Goal: Task Accomplishment & Management: Manage account settings

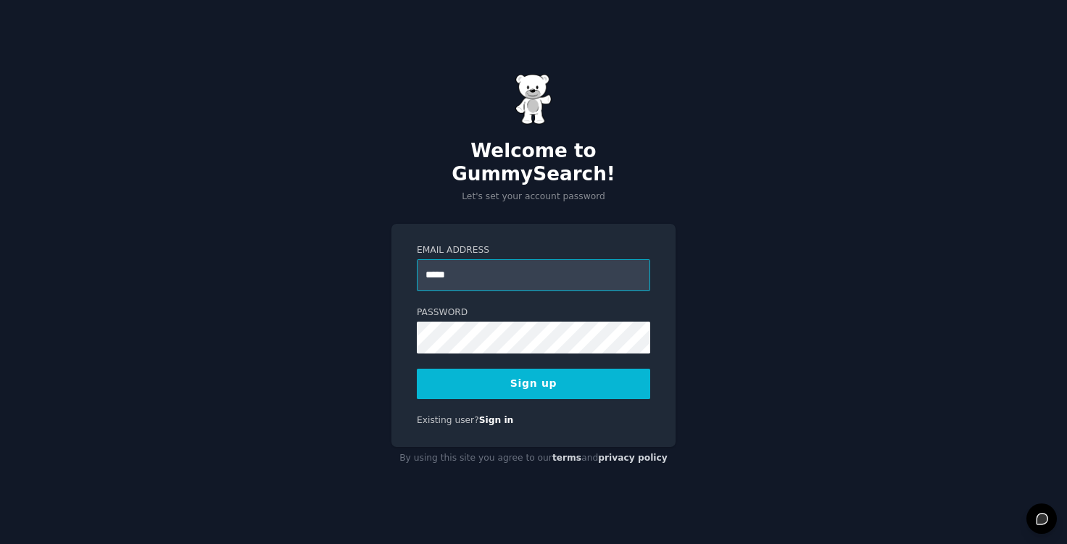
type input "**********"
click at [615, 377] on button "Sign up" at bounding box center [533, 384] width 233 height 30
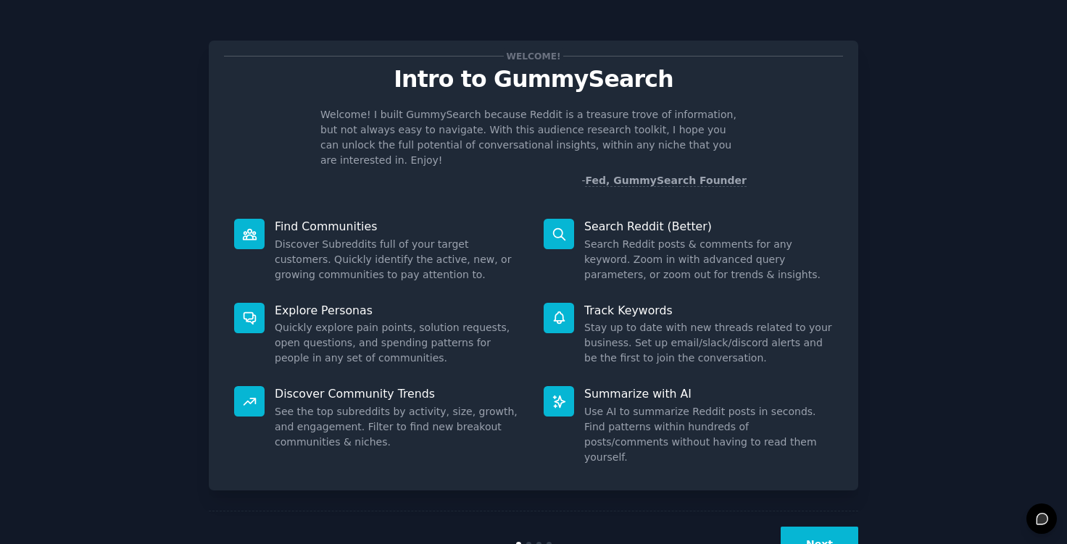
click at [828, 527] on button "Next" at bounding box center [820, 545] width 78 height 36
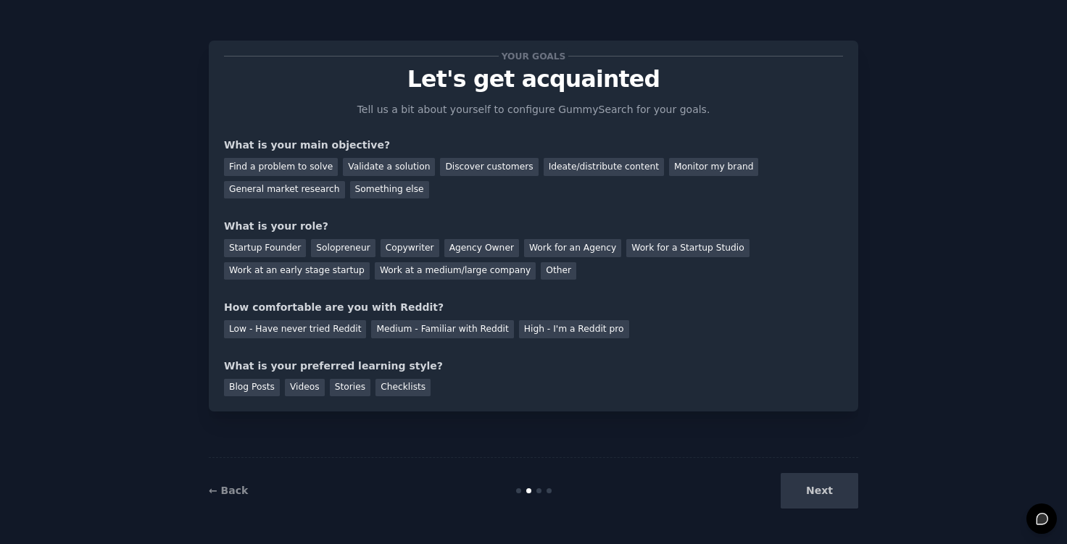
click at [822, 502] on div "Next" at bounding box center [749, 491] width 217 height 36
click at [825, 497] on div "Next" at bounding box center [749, 491] width 217 height 36
click at [447, 167] on div "Discover customers" at bounding box center [489, 167] width 98 height 18
click at [810, 485] on div "Next" at bounding box center [749, 491] width 217 height 36
click at [541, 273] on div "Other" at bounding box center [559, 271] width 36 height 18
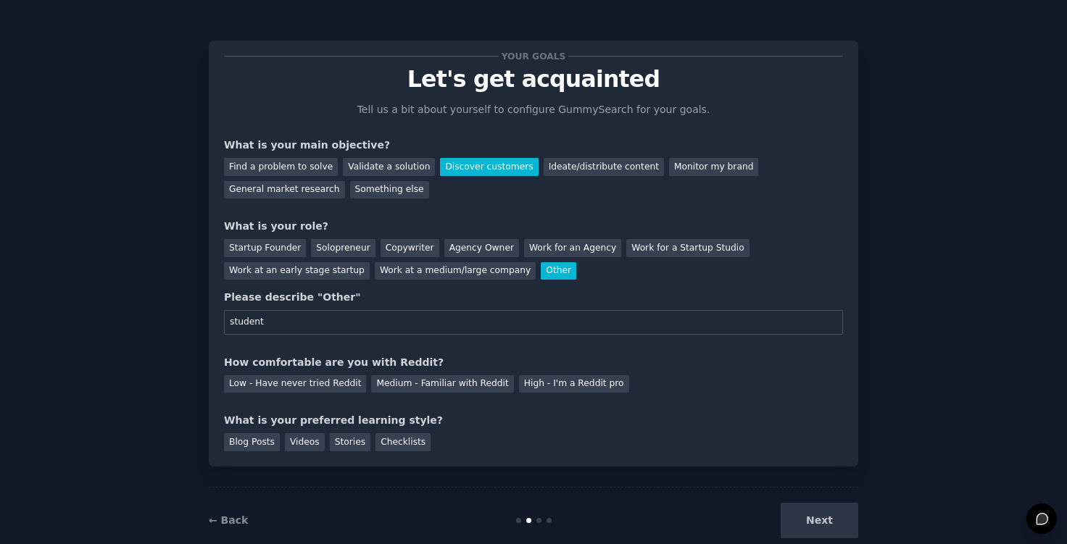
scroll to position [29, 0]
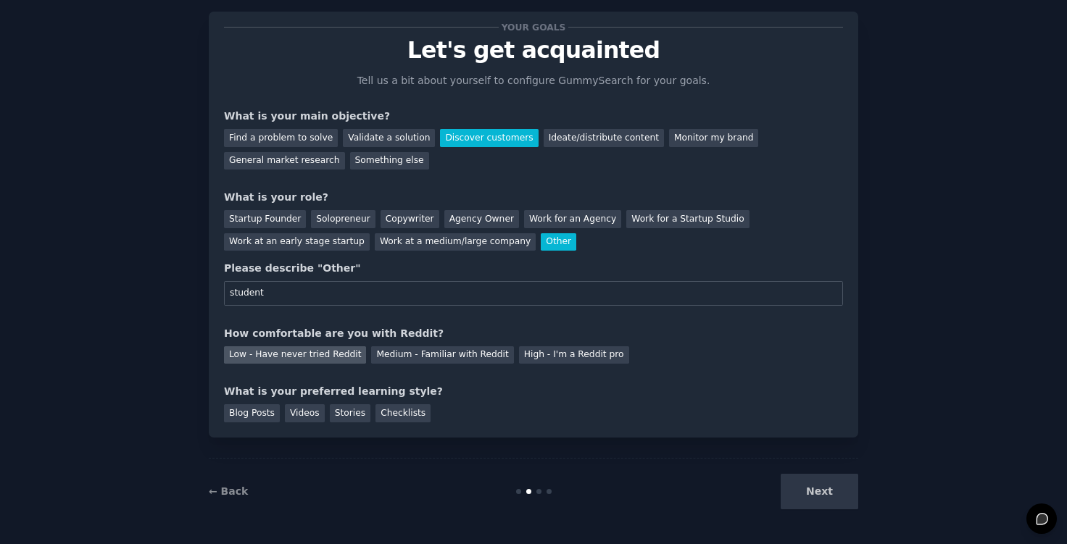
type input "student"
click at [322, 351] on div "Low - Have never tried Reddit" at bounding box center [295, 355] width 142 height 18
click at [807, 488] on div "Next" at bounding box center [749, 492] width 217 height 36
click at [387, 412] on div "Checklists" at bounding box center [402, 413] width 55 height 18
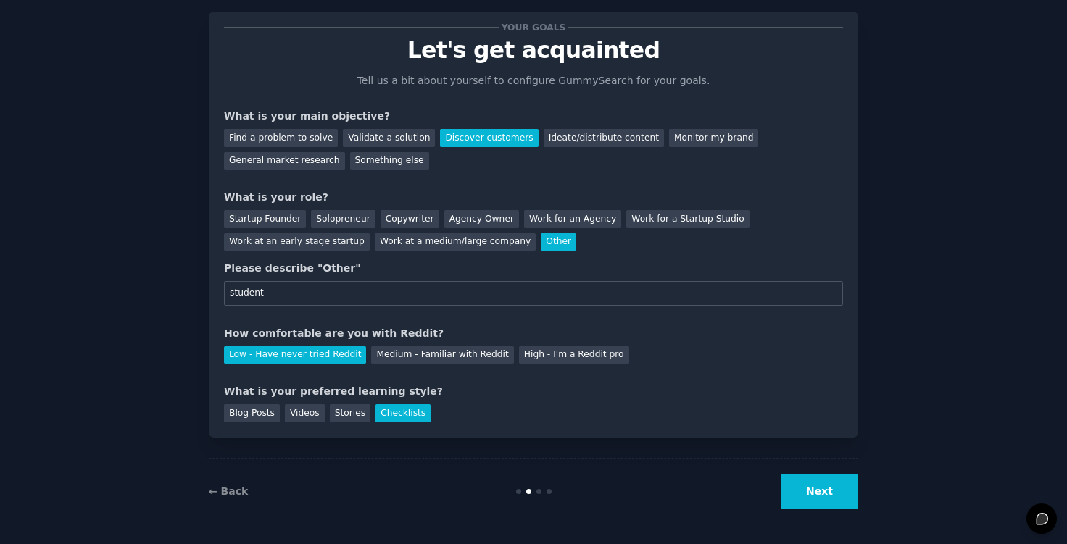
click at [818, 488] on button "Next" at bounding box center [820, 492] width 78 height 36
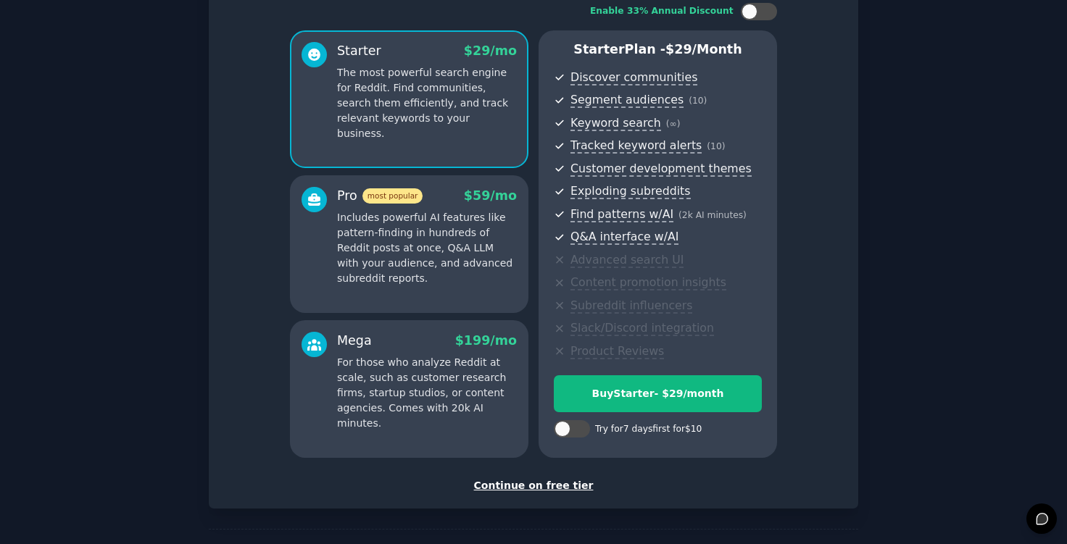
scroll to position [151, 0]
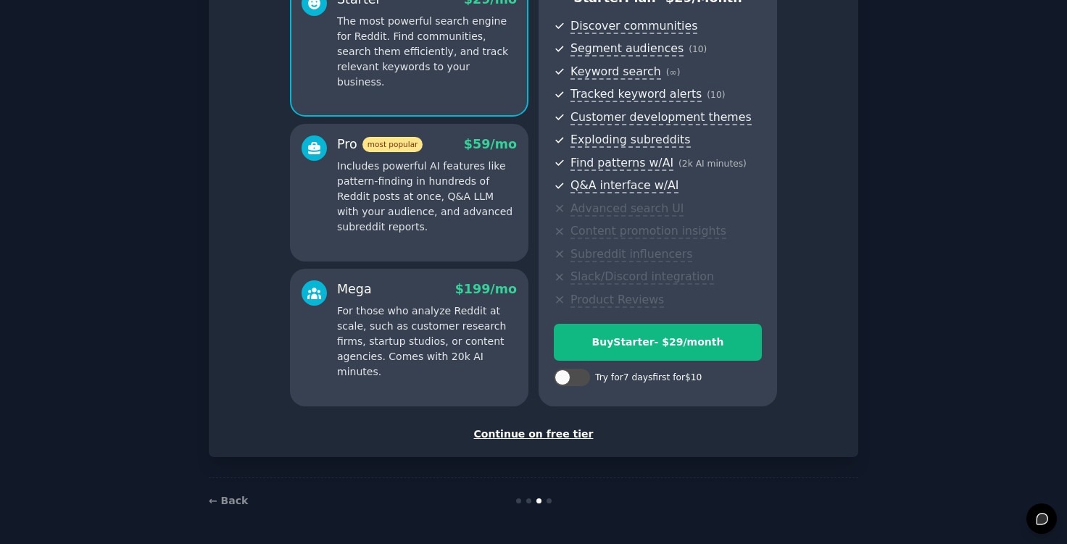
click at [529, 433] on div "Continue on free tier" at bounding box center [533, 434] width 619 height 15
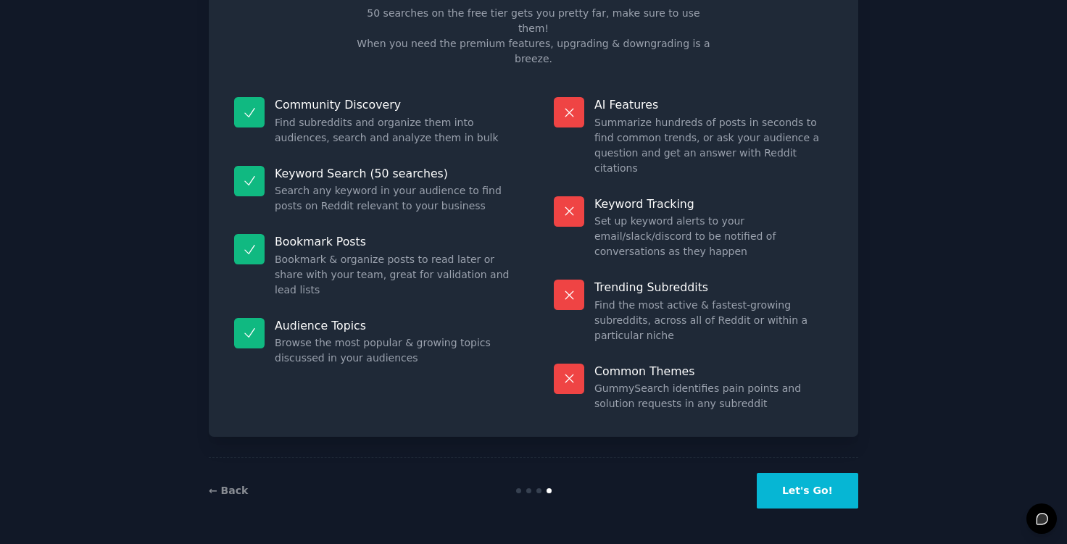
scroll to position [20, 0]
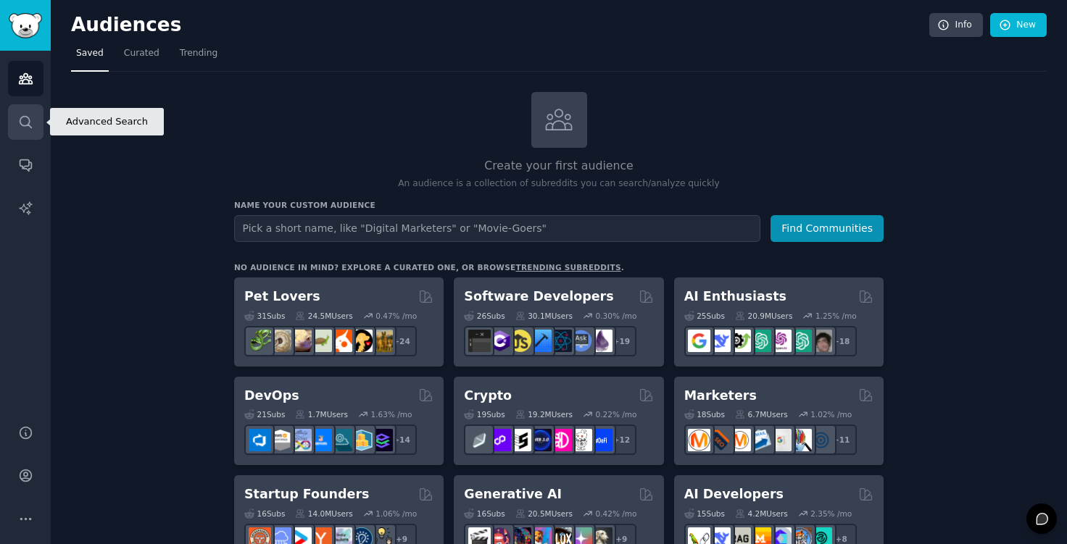
click at [25, 110] on link "Search" at bounding box center [26, 122] width 36 height 36
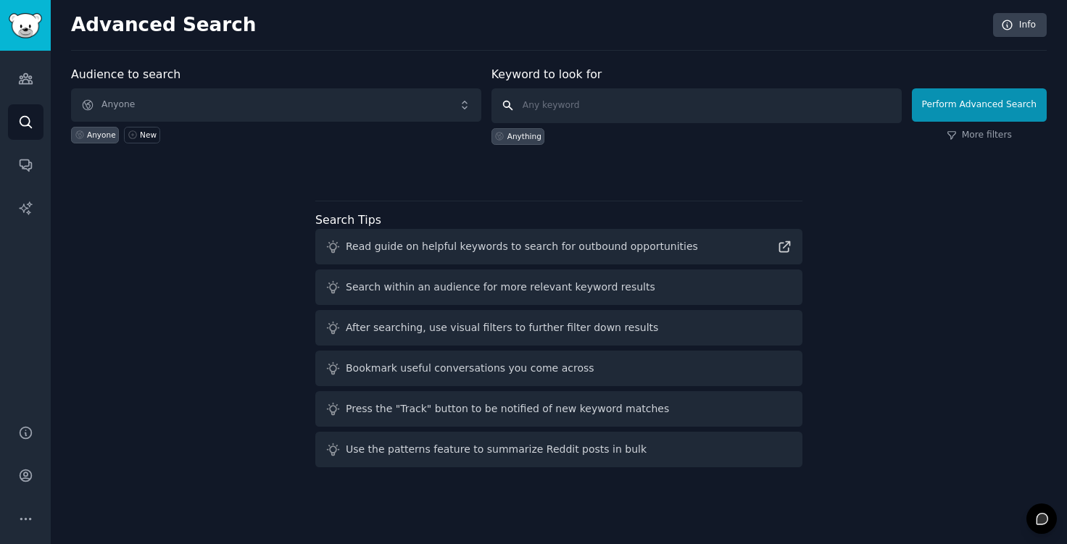
click at [673, 109] on input "text" at bounding box center [696, 105] width 410 height 35
type input "leads"
click button "Perform Advanced Search" at bounding box center [979, 104] width 135 height 33
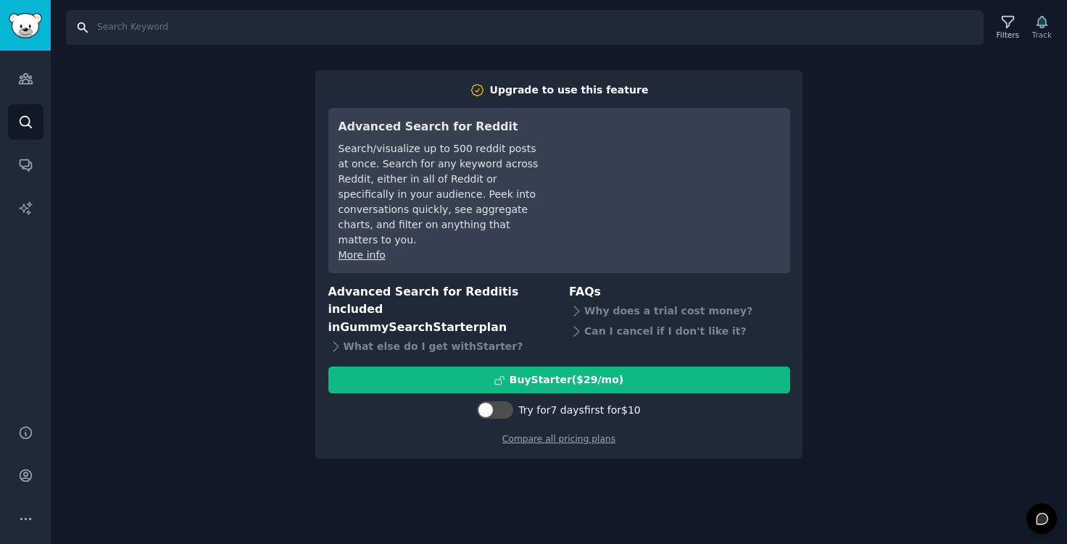
click at [175, 30] on input "Search" at bounding box center [525, 27] width 918 height 35
type input "target audiance"
click at [20, 80] on icon "Sidebar" at bounding box center [25, 78] width 15 height 15
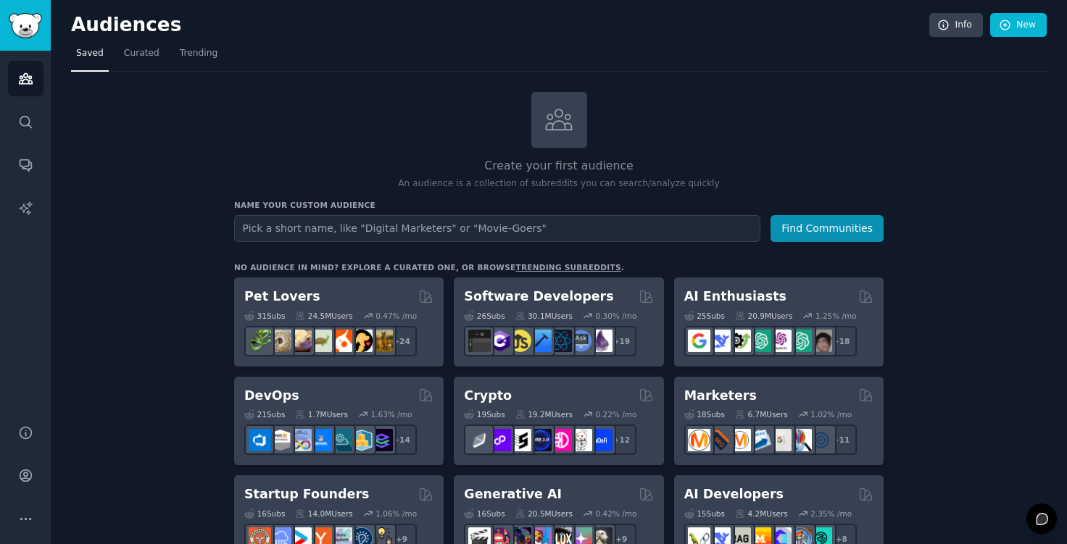
click at [382, 234] on input "text" at bounding box center [497, 228] width 526 height 27
type input "target audiance"
click at [770, 215] on button "Find Communities" at bounding box center [826, 228] width 113 height 27
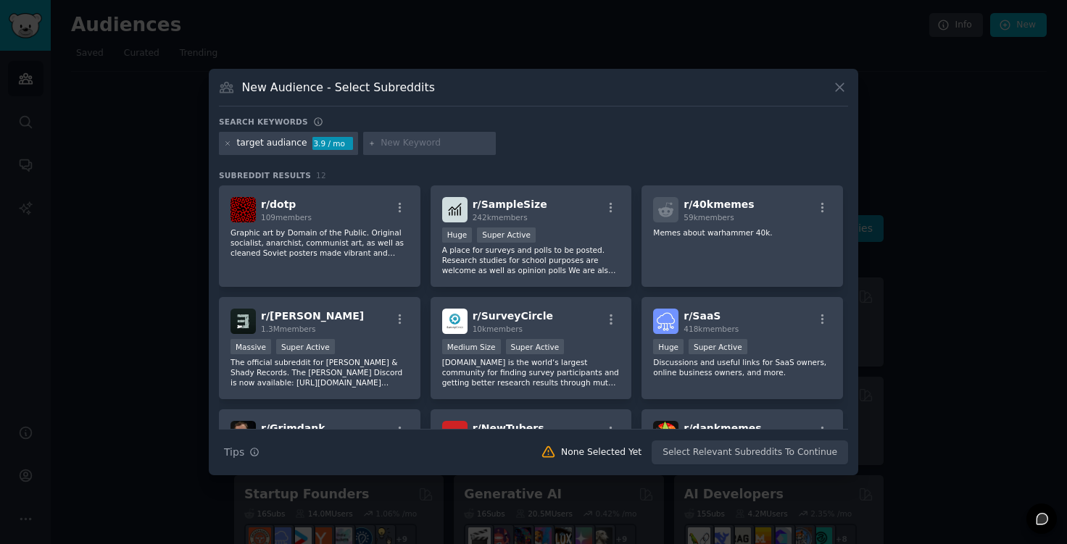
click at [394, 147] on input "text" at bounding box center [436, 143] width 110 height 13
type input "marketing"
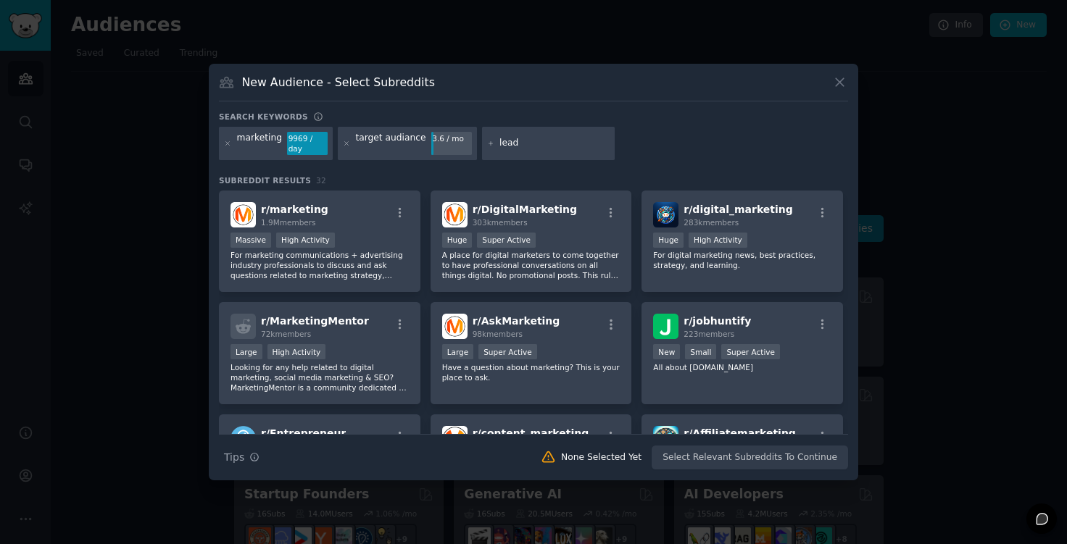
type input "leads"
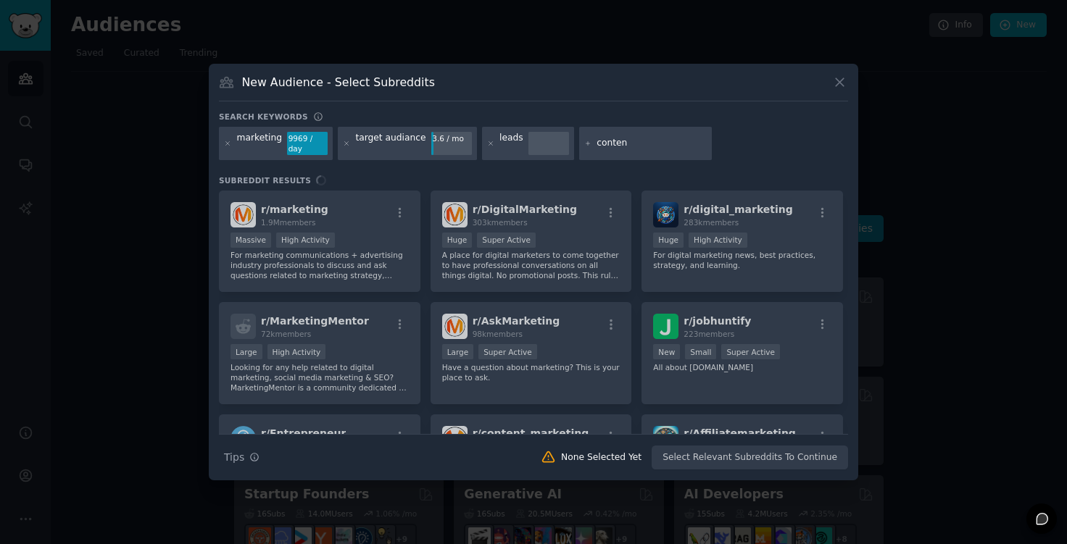
type input "content"
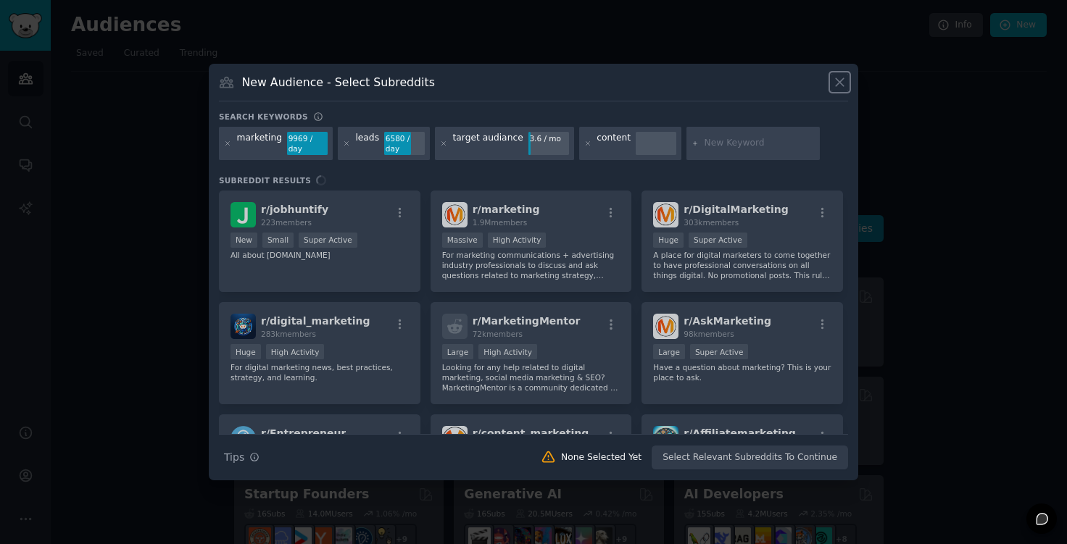
click at [839, 90] on icon at bounding box center [839, 82] width 15 height 15
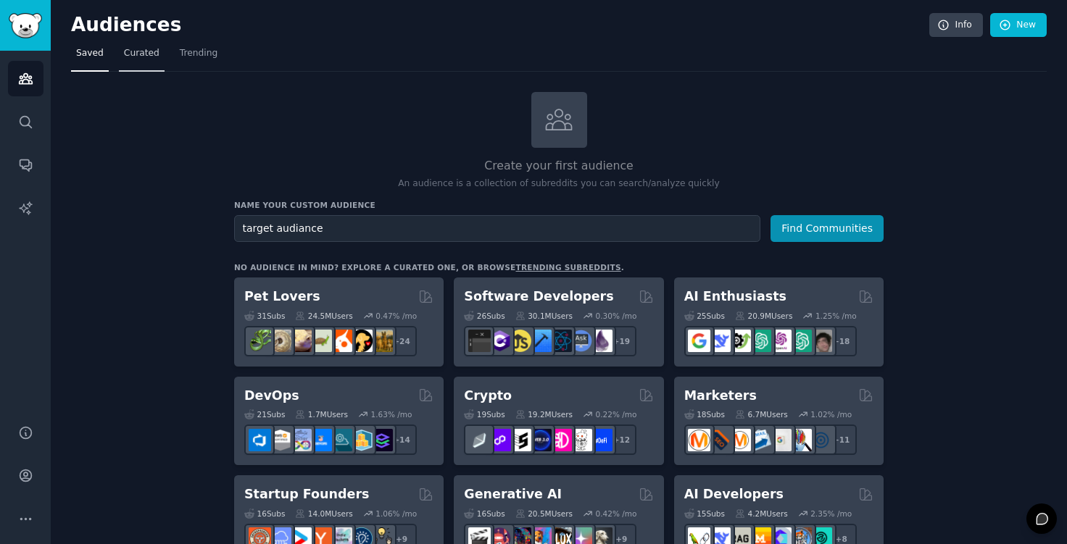
click at [131, 51] on span "Curated" at bounding box center [142, 53] width 36 height 13
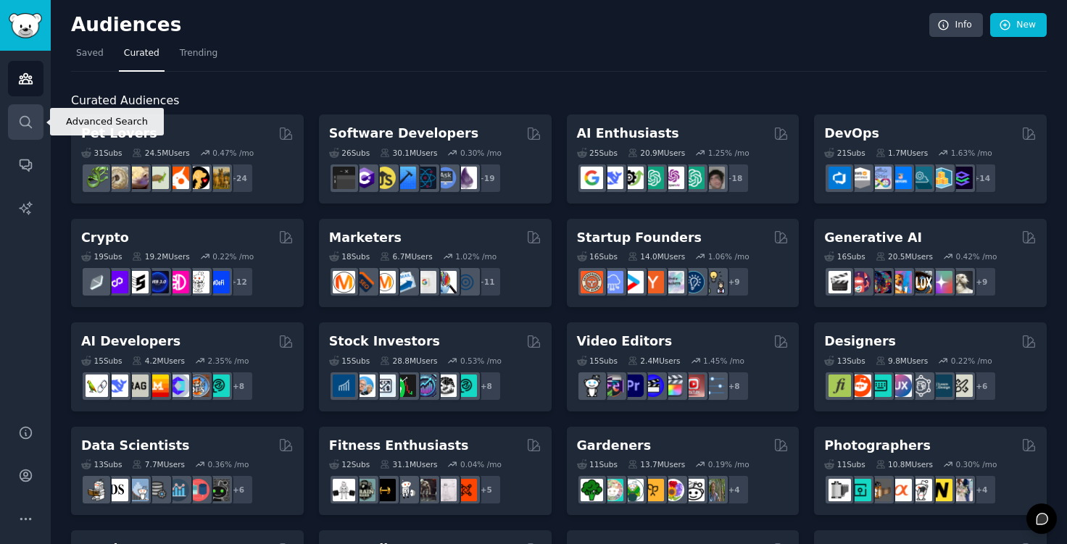
click at [28, 130] on link "Search" at bounding box center [26, 122] width 36 height 36
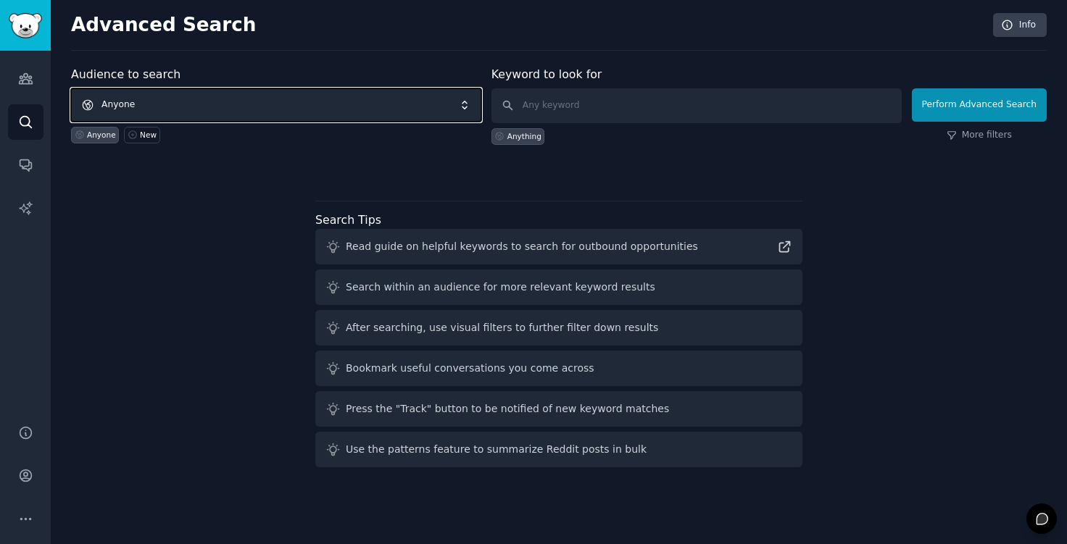
click at [475, 101] on span "Anyone" at bounding box center [276, 104] width 410 height 33
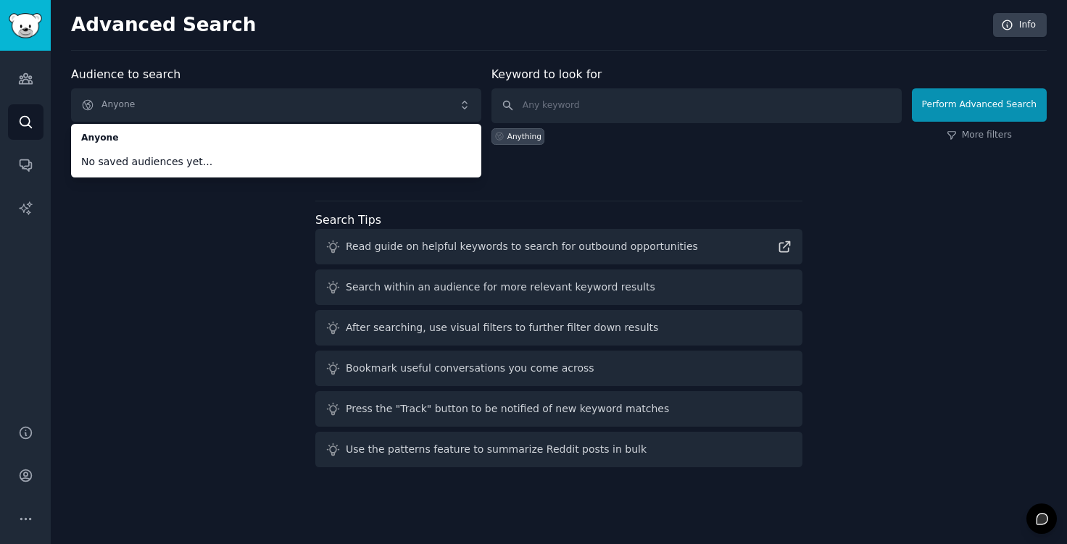
click at [188, 259] on div "Audience to search Anyone Anyone No saved audiences yet... Anyone New Keyword t…" at bounding box center [559, 269] width 976 height 407
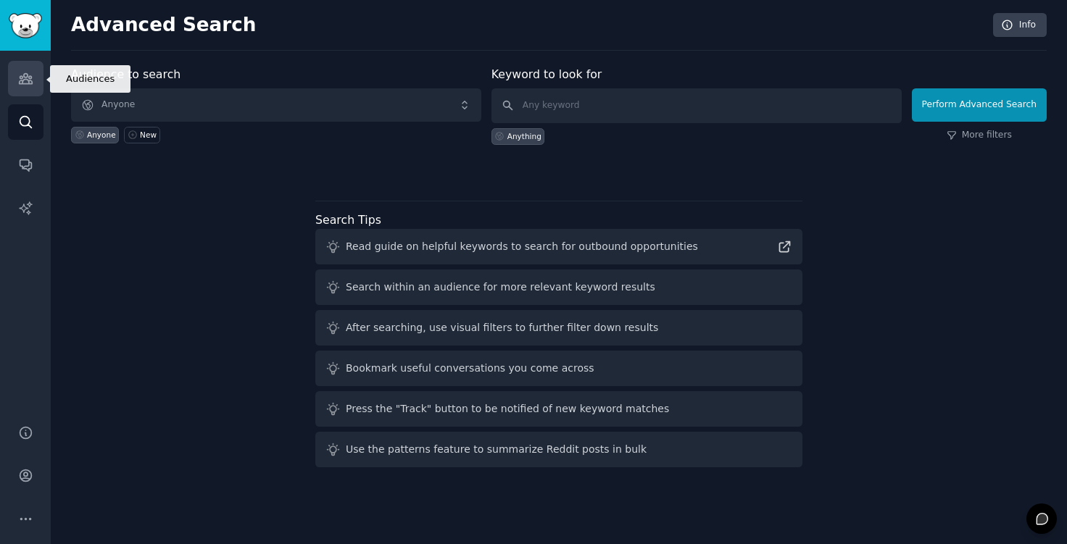
click at [21, 76] on icon "Sidebar" at bounding box center [25, 79] width 13 height 10
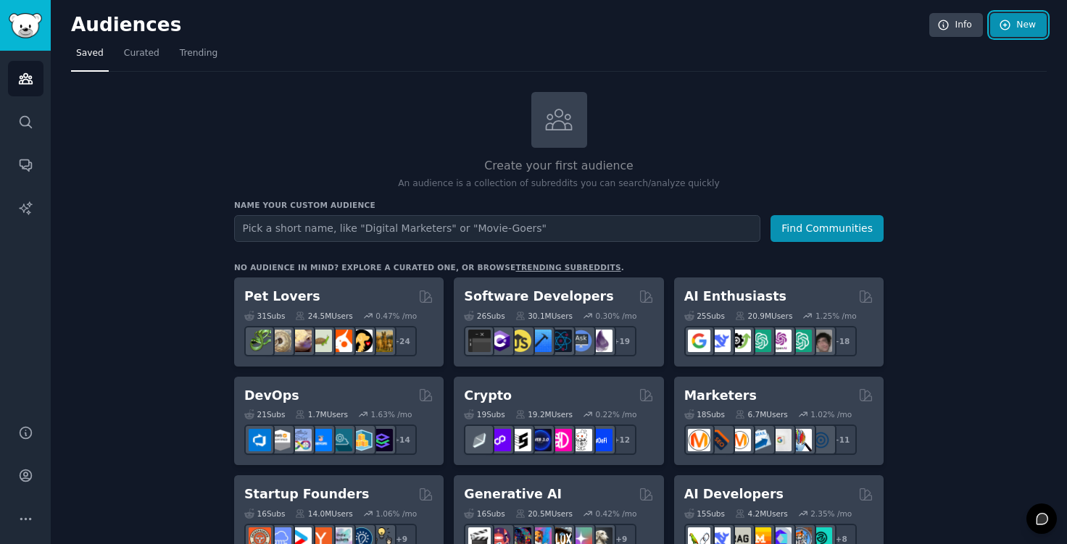
click at [1018, 23] on link "New" at bounding box center [1018, 25] width 57 height 25
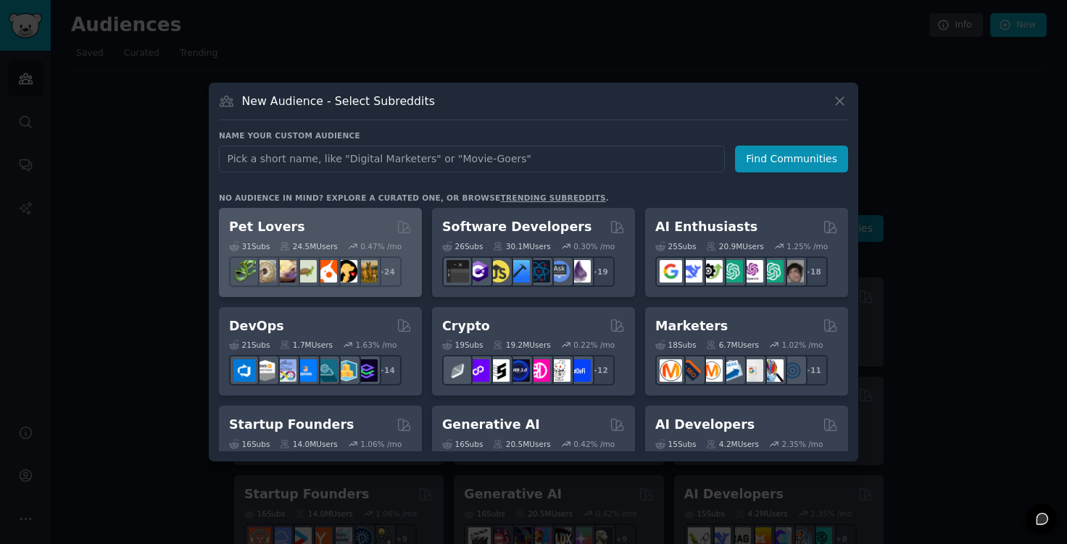
click at [332, 225] on div "Pet Lovers" at bounding box center [320, 227] width 183 height 18
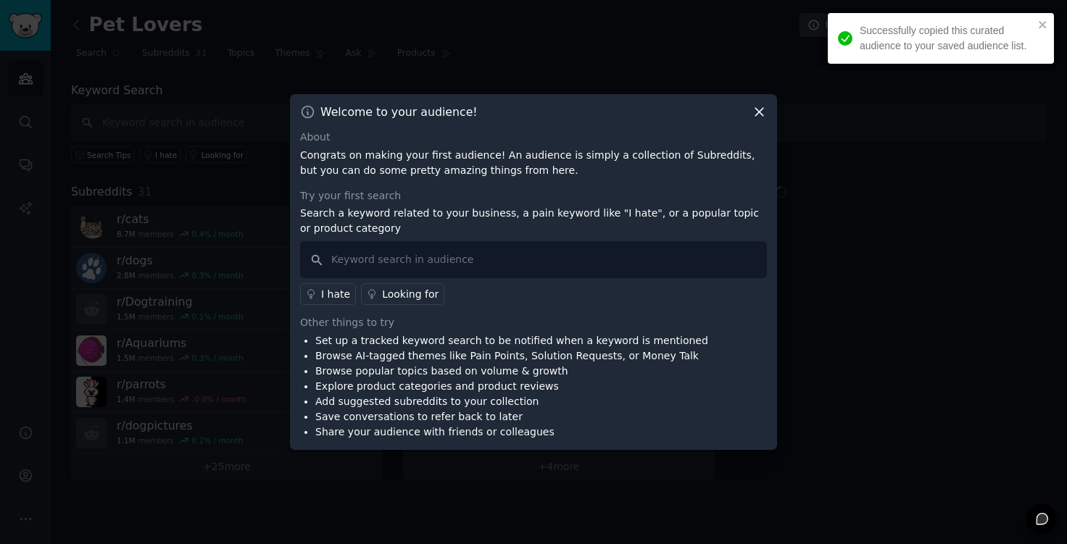
click at [759, 112] on icon at bounding box center [759, 113] width 8 height 8
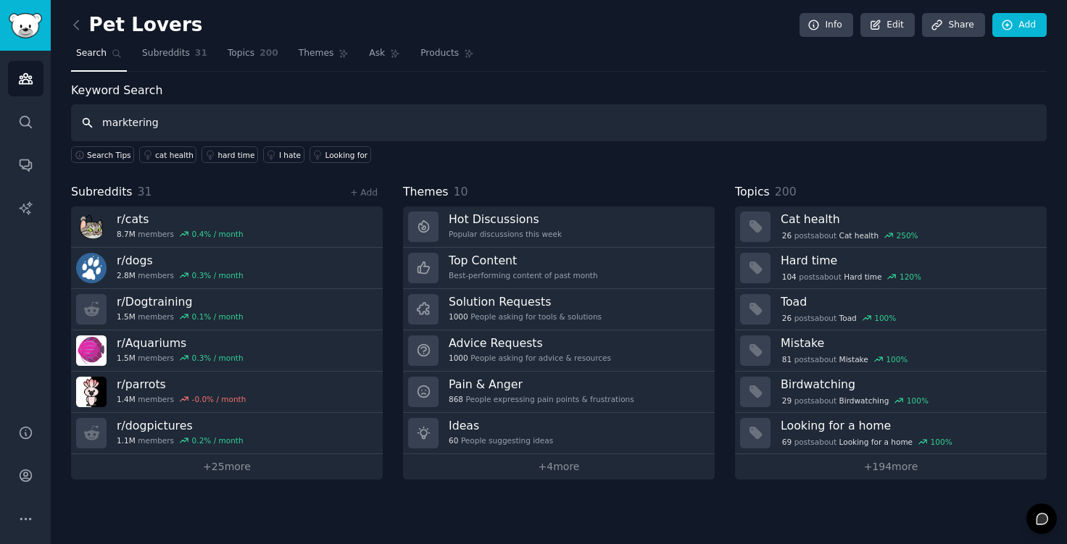
type input "marktering"
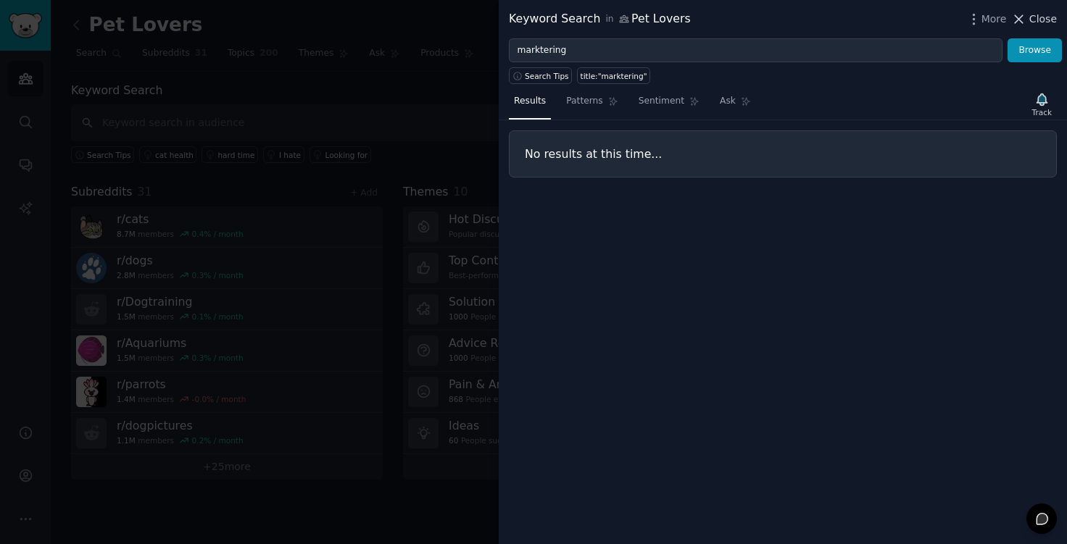
click at [1042, 16] on span "Close" at bounding box center [1043, 19] width 28 height 15
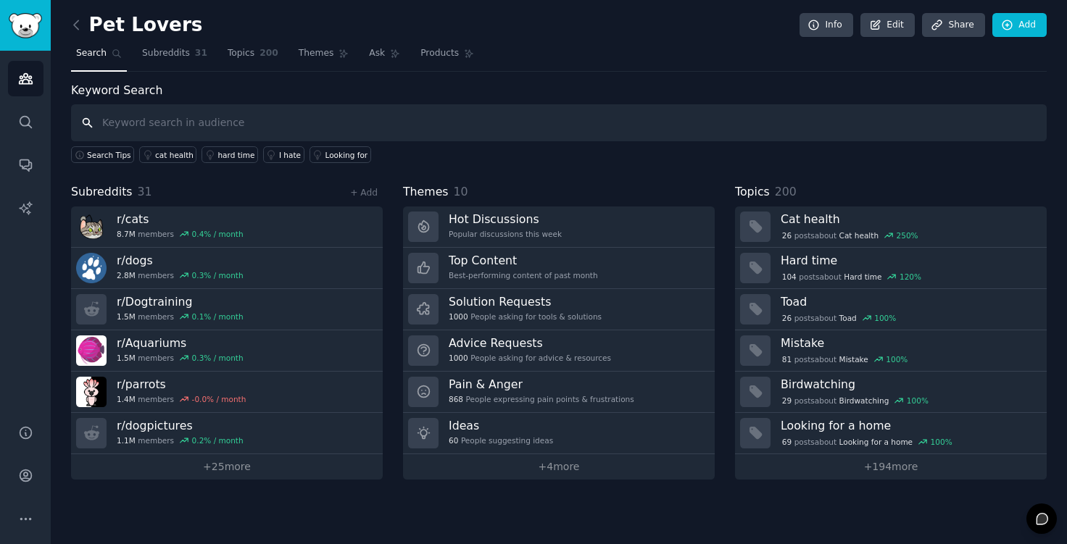
click at [431, 118] on input "text" at bounding box center [559, 122] width 976 height 37
type input "target audiance"
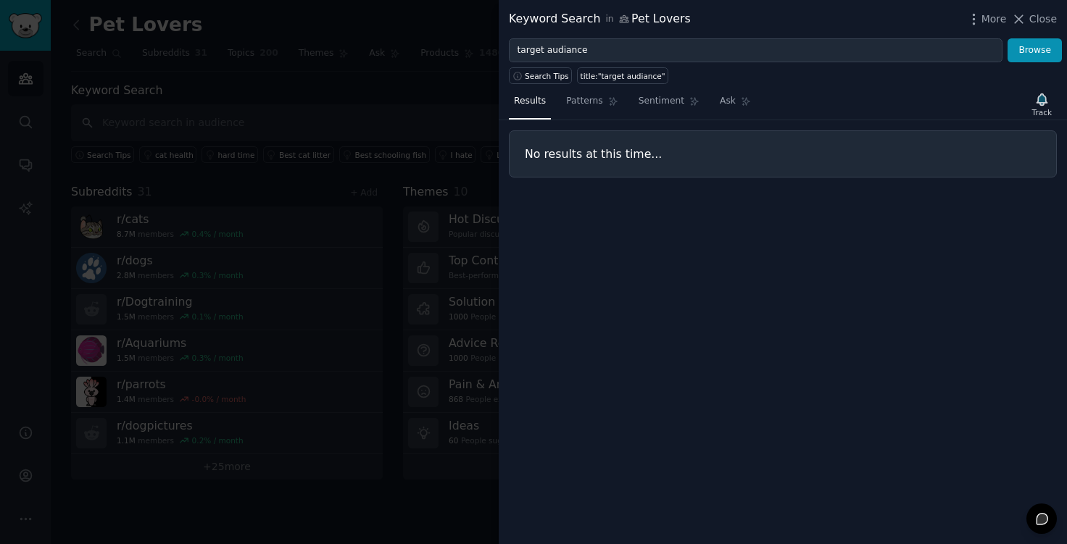
click at [408, 65] on div at bounding box center [533, 272] width 1067 height 544
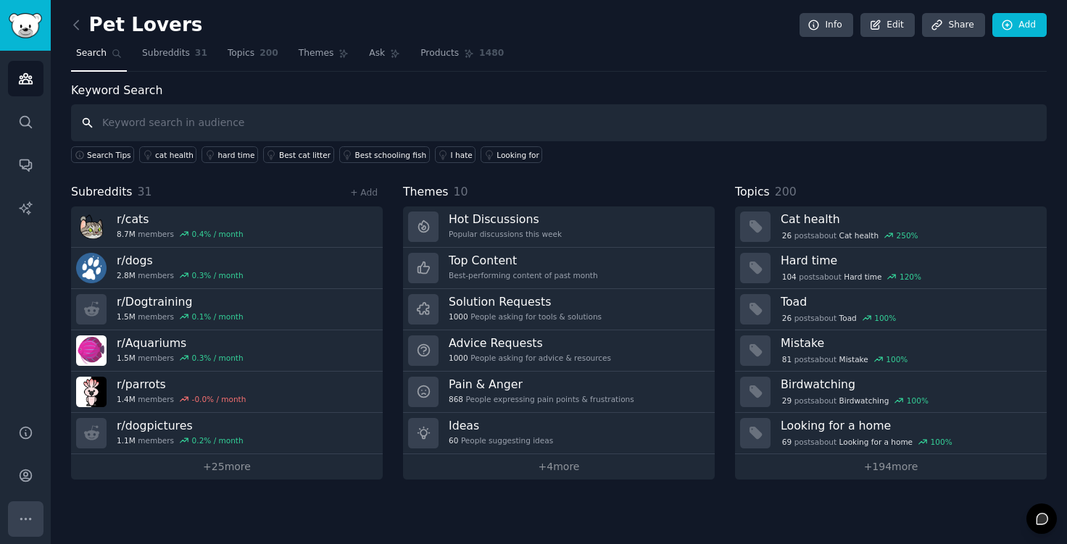
click at [25, 507] on button "More" at bounding box center [26, 520] width 36 height 36
click at [24, 476] on icon "Sidebar" at bounding box center [26, 476] width 12 height 12
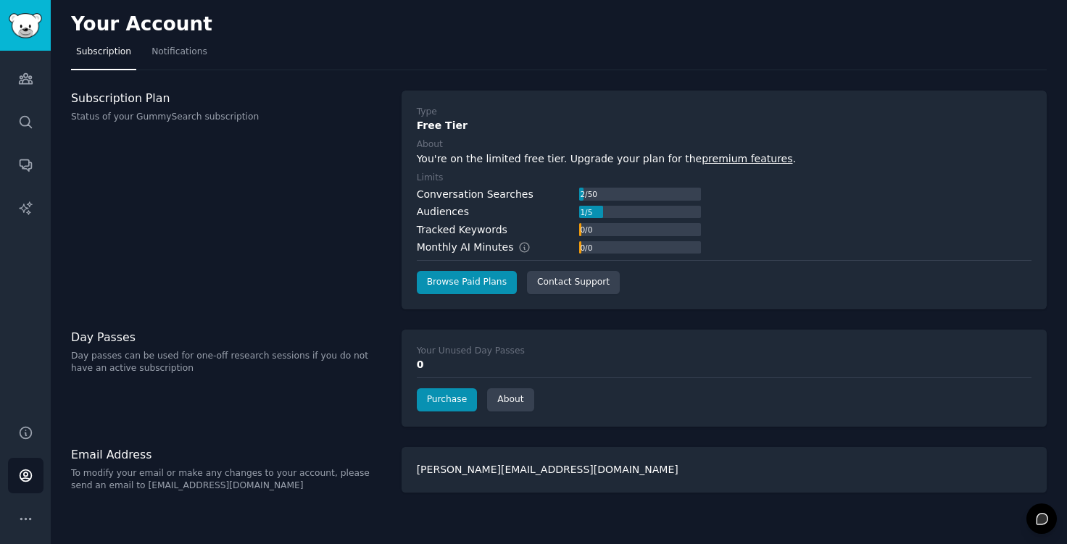
click at [527, 470] on div "[PERSON_NAME][EMAIL_ADDRESS][DOMAIN_NAME]" at bounding box center [724, 470] width 645 height 46
click at [559, 473] on div "[PERSON_NAME][EMAIL_ADDRESS][DOMAIN_NAME]" at bounding box center [724, 470] width 645 height 46
drag, startPoint x: 547, startPoint y: 467, endPoint x: 404, endPoint y: 470, distance: 143.5
click at [404, 470] on div "[PERSON_NAME][EMAIL_ADDRESS][DOMAIN_NAME]" at bounding box center [724, 470] width 645 height 46
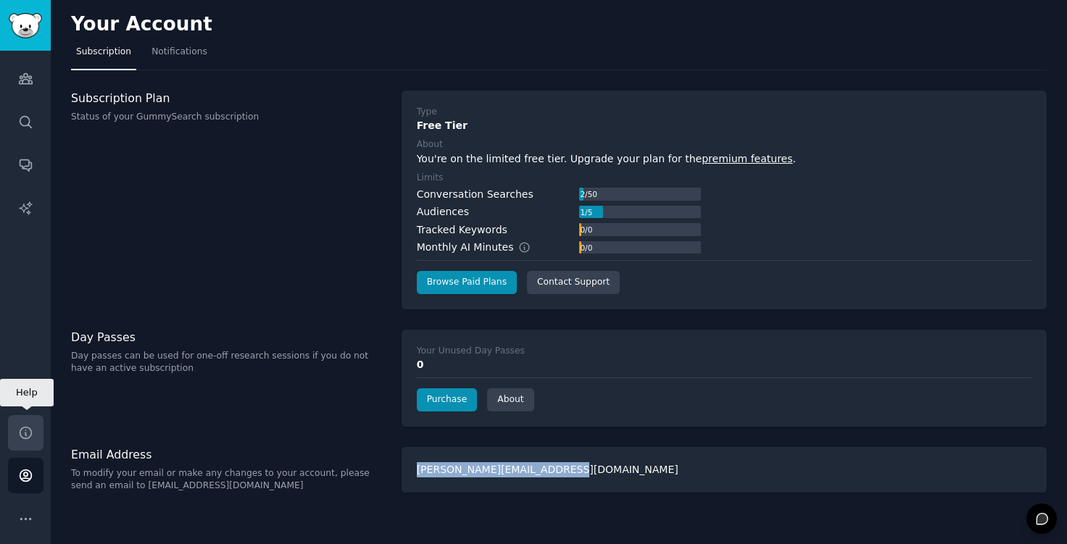
click at [36, 433] on link "Help" at bounding box center [26, 433] width 36 height 36
click at [28, 24] on img "Sidebar" at bounding box center [25, 25] width 33 height 25
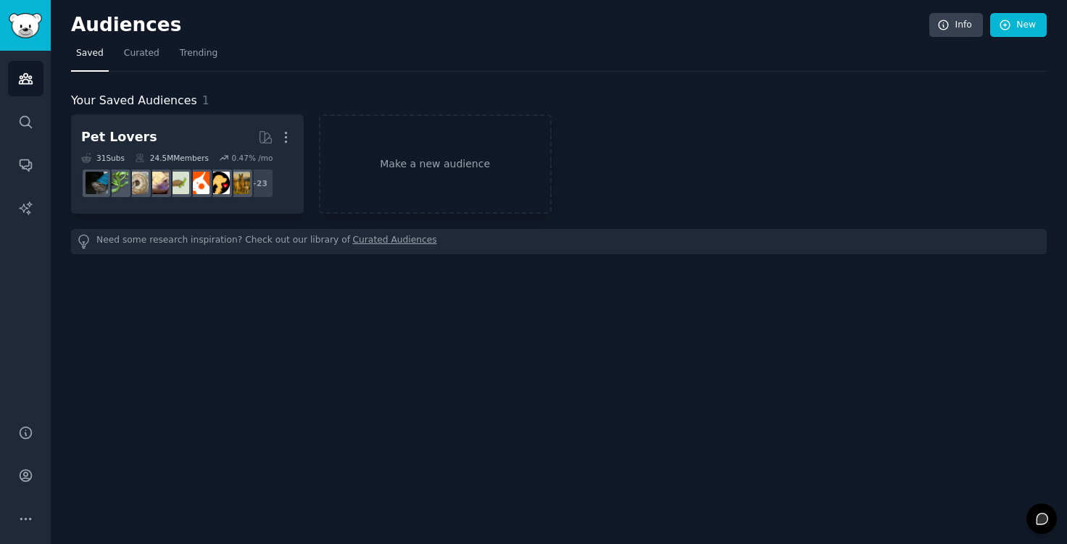
click at [1044, 517] on icon at bounding box center [1041, 518] width 11 height 11
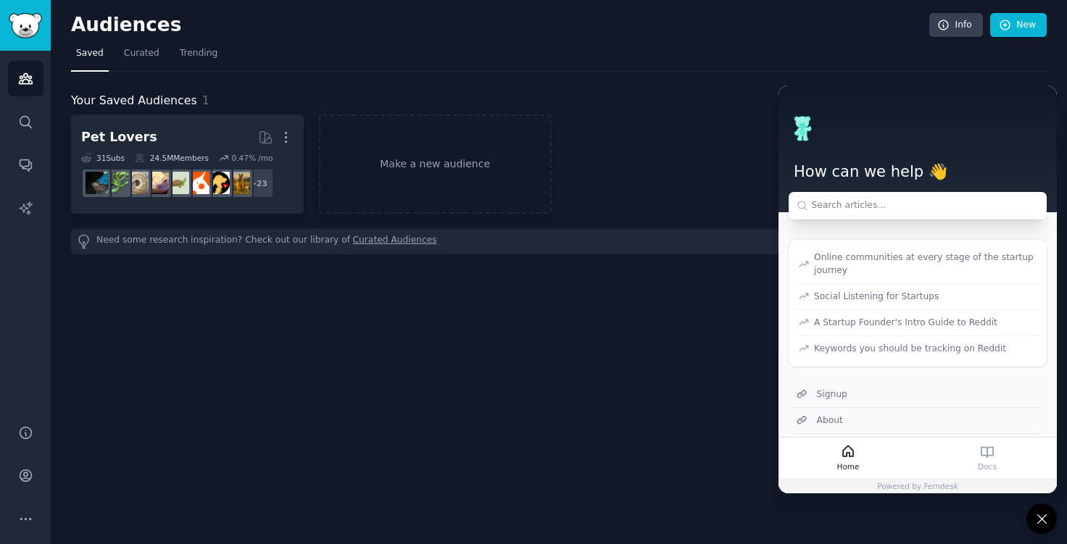
click at [541, 340] on div "Audiences Info New Saved Curated Trending Your Saved Audiences 1 Pet Lovers Mor…" at bounding box center [559, 272] width 1016 height 544
click at [989, 454] on icon at bounding box center [987, 451] width 14 height 14
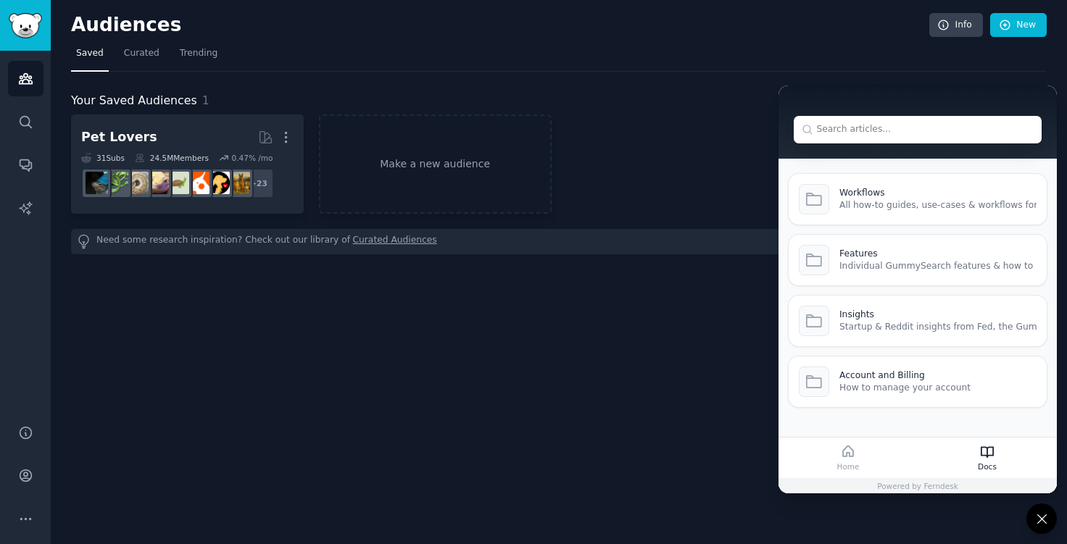
click at [898, 335] on div "Insights Startup & Reddit insights from Fed, the GummySearch founder" at bounding box center [937, 321] width 197 height 30
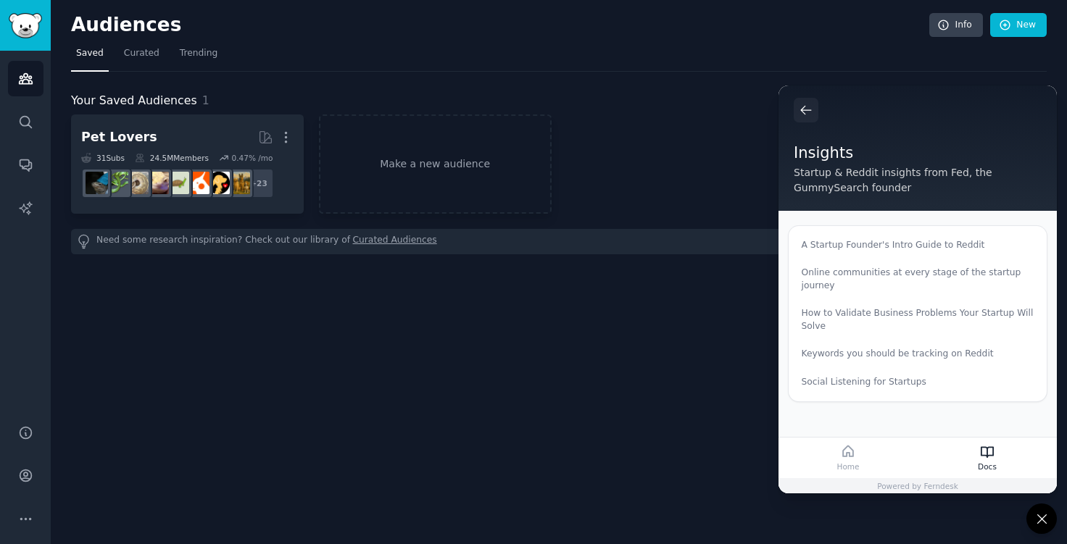
scroll to position [5, 0]
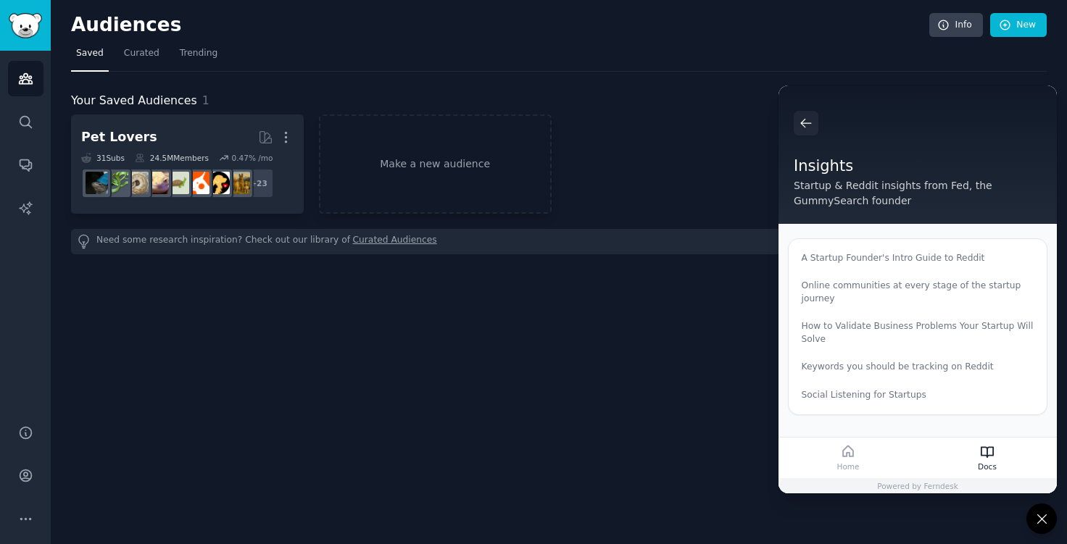
click at [840, 295] on p "Online communities at every stage of the startup journey" at bounding box center [918, 292] width 233 height 25
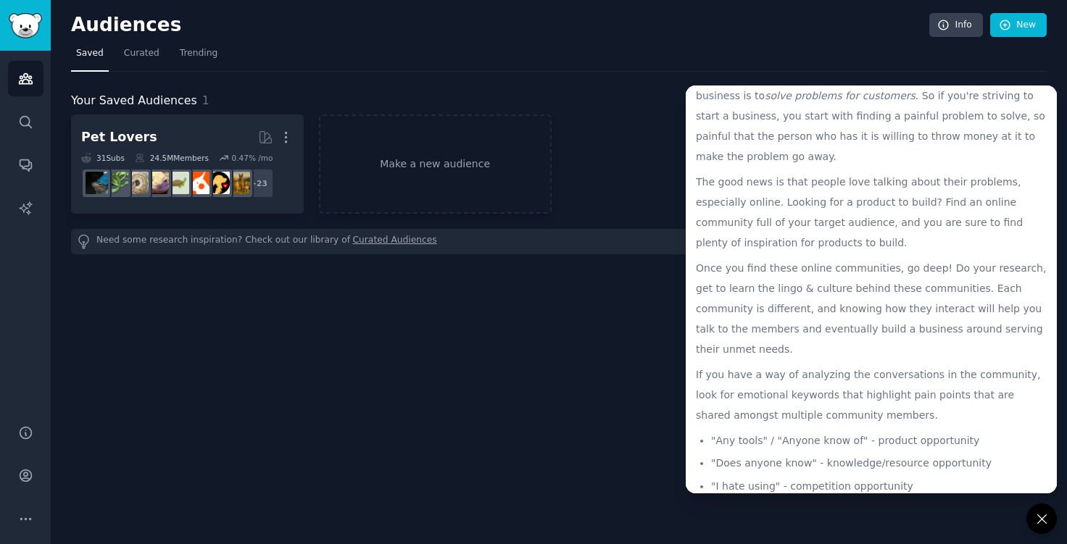
scroll to position [520, 0]
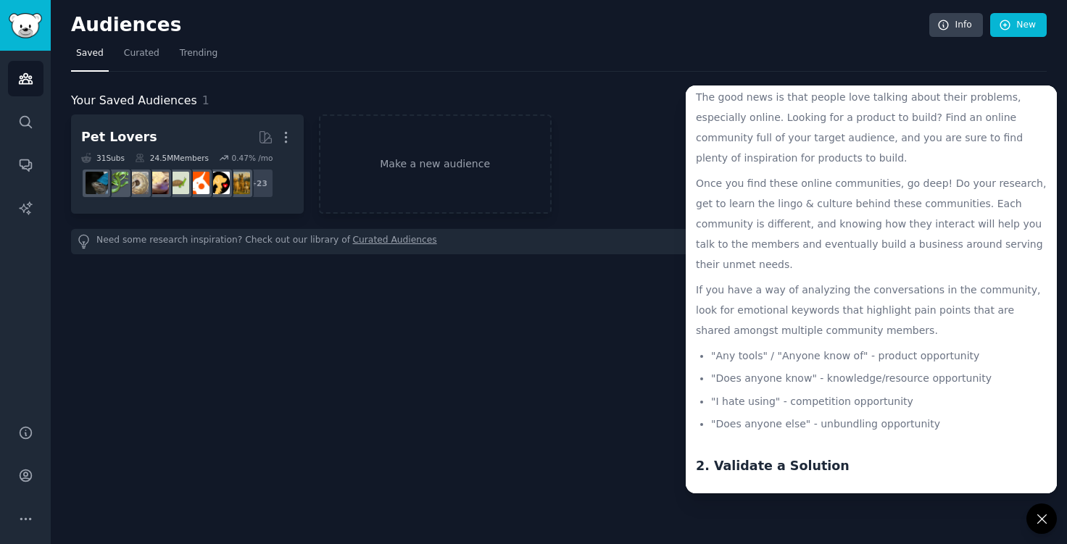
click at [435, 434] on div "Audiences Info New Saved Curated Trending Your Saved Audiences 1 Pet Lovers Mor…" at bounding box center [559, 272] width 1016 height 544
click at [30, 478] on icon "Sidebar" at bounding box center [26, 476] width 12 height 12
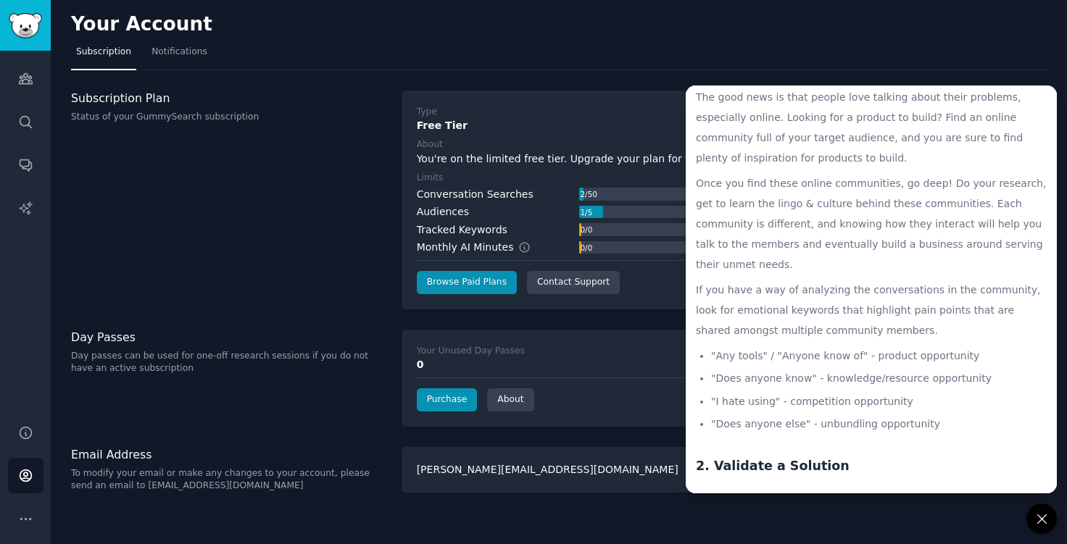
click at [1044, 522] on icon at bounding box center [1040, 518] width 9 height 9
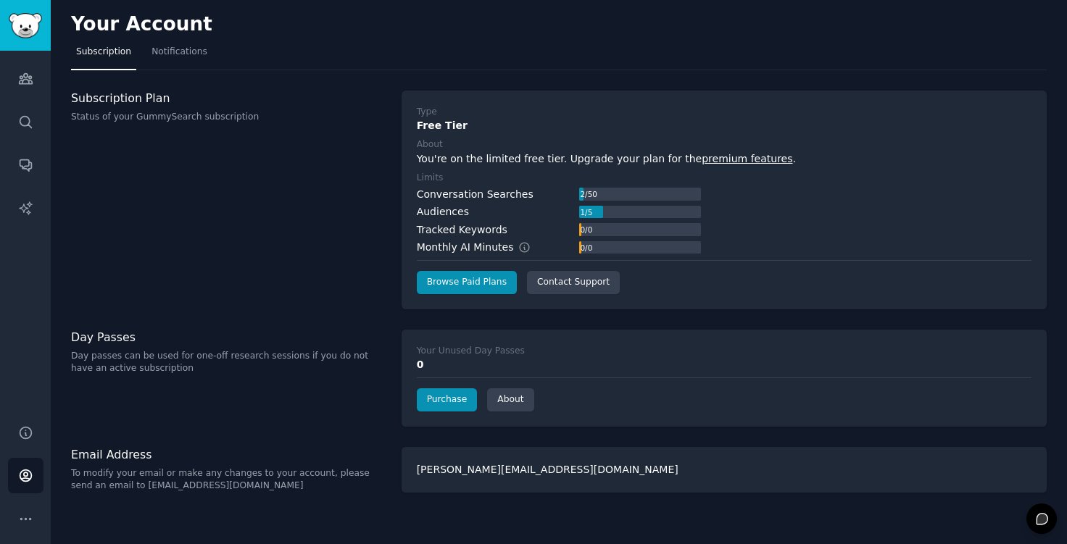
drag, startPoint x: 494, startPoint y: 470, endPoint x: 396, endPoint y: 462, distance: 98.2
click at [396, 462] on div "Email Address To modify your email or make any changes to your account, please …" at bounding box center [559, 470] width 976 height 46
click at [23, 473] on icon "Sidebar" at bounding box center [26, 476] width 12 height 12
click at [178, 60] on link "Notifications" at bounding box center [179, 56] width 66 height 30
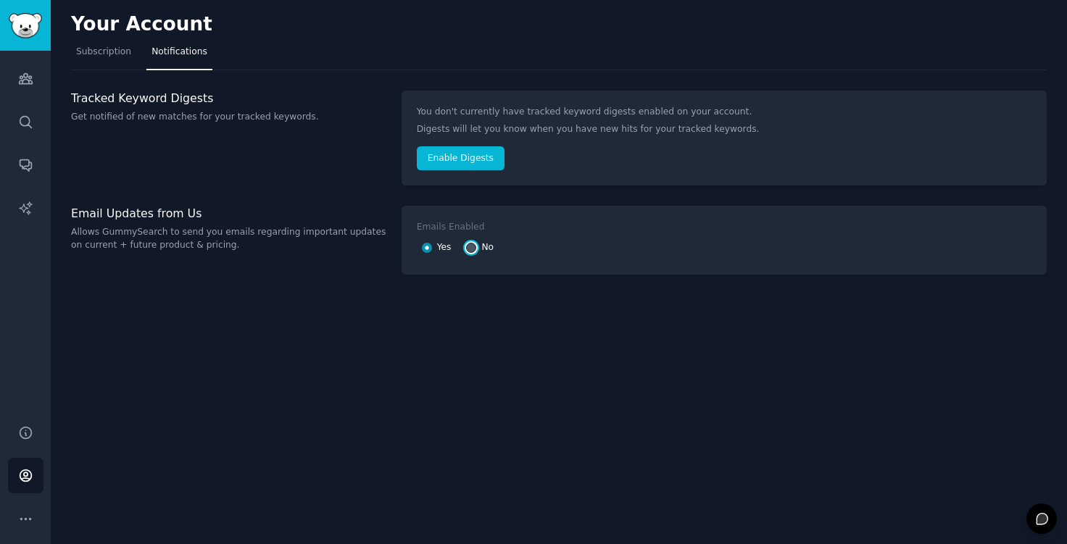
click at [469, 248] on input "No" at bounding box center [471, 248] width 10 height 10
radio input "false"
radio input "true"
click at [15, 37] on img "Sidebar" at bounding box center [25, 25] width 33 height 25
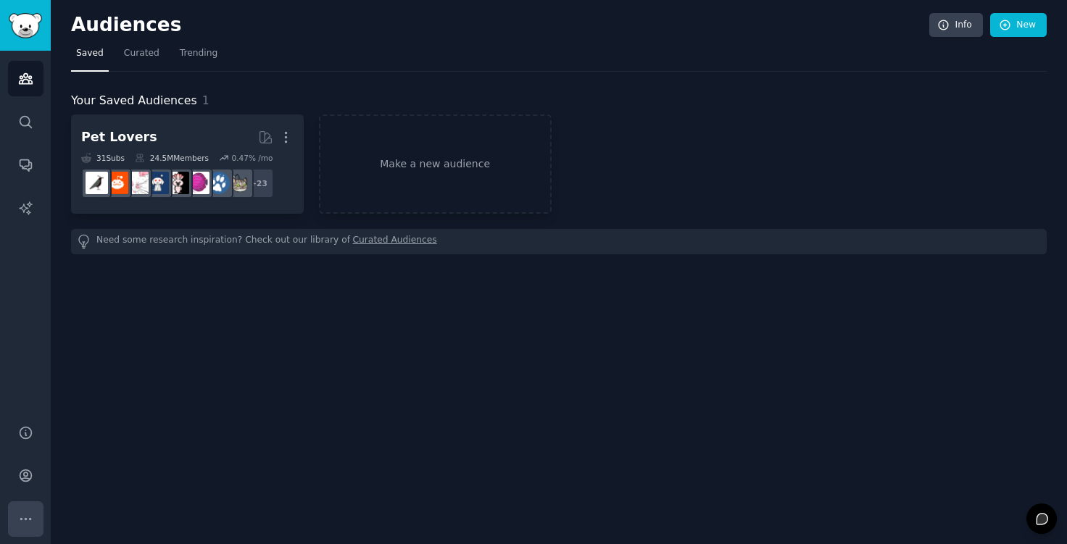
click at [26, 517] on icon "Sidebar" at bounding box center [25, 519] width 15 height 15
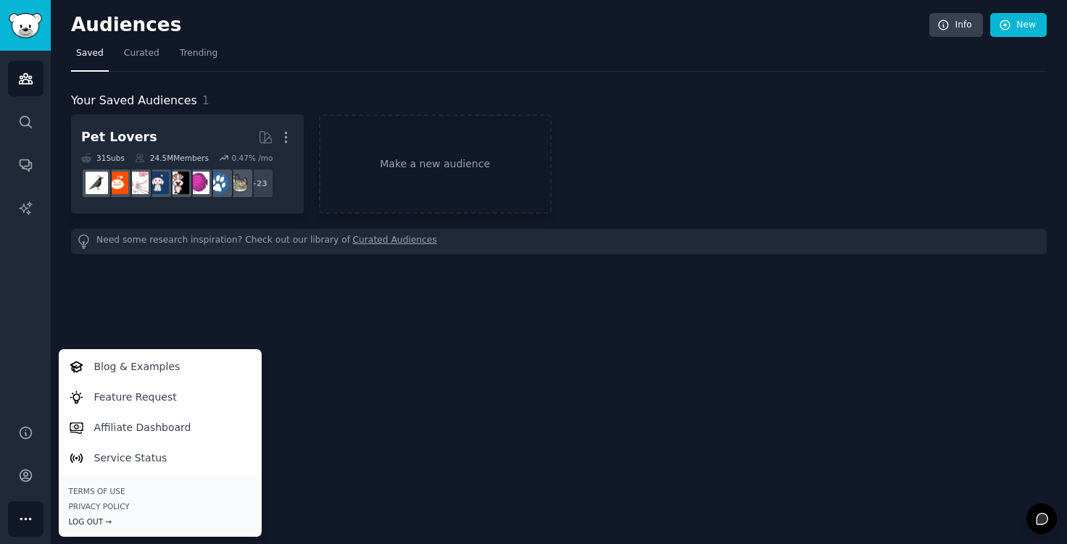
click at [83, 522] on div "Log Out →" at bounding box center [160, 522] width 183 height 10
